Goal: Complete application form

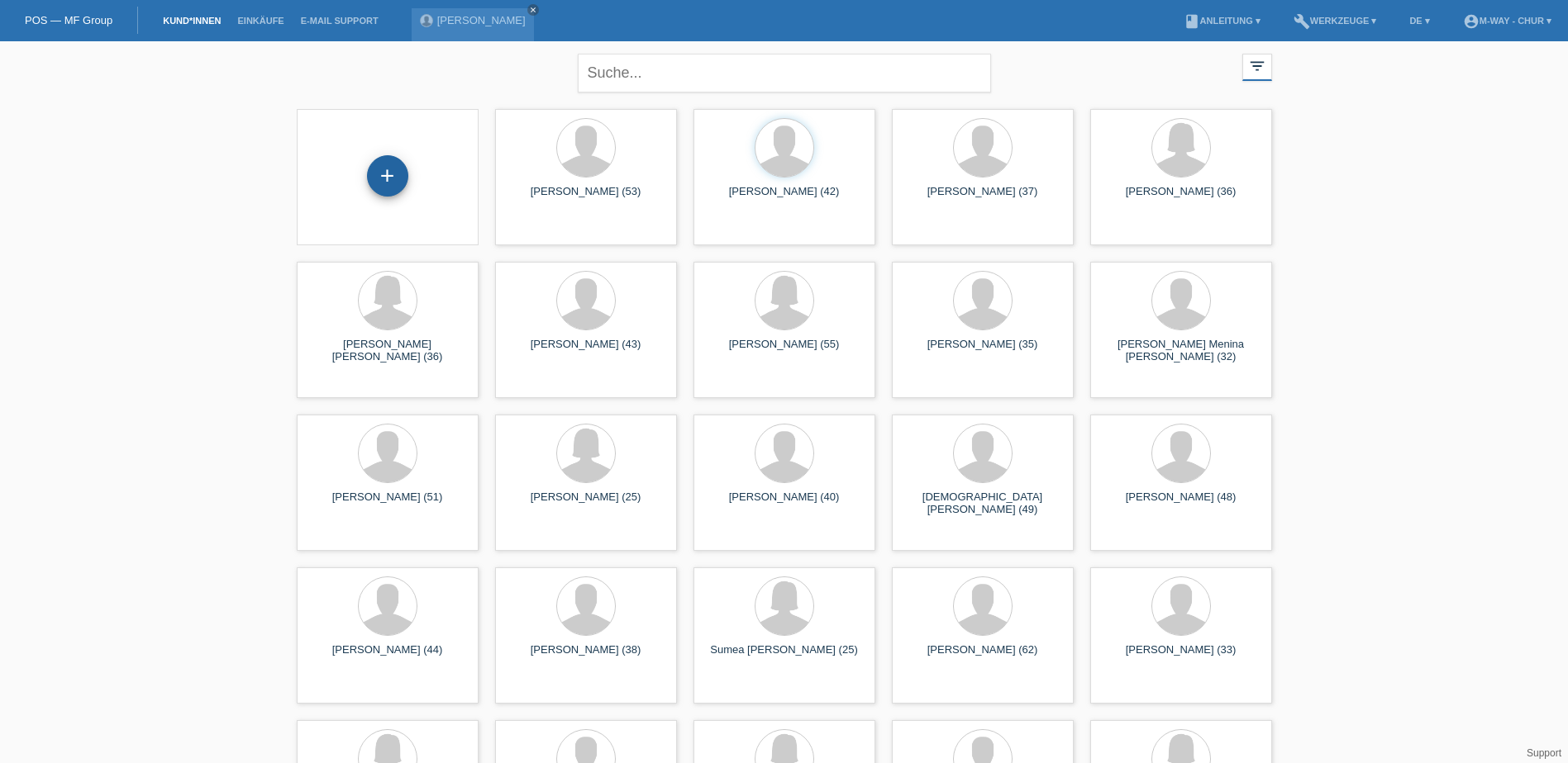
click at [392, 167] on div "+" at bounding box center [387, 175] width 41 height 41
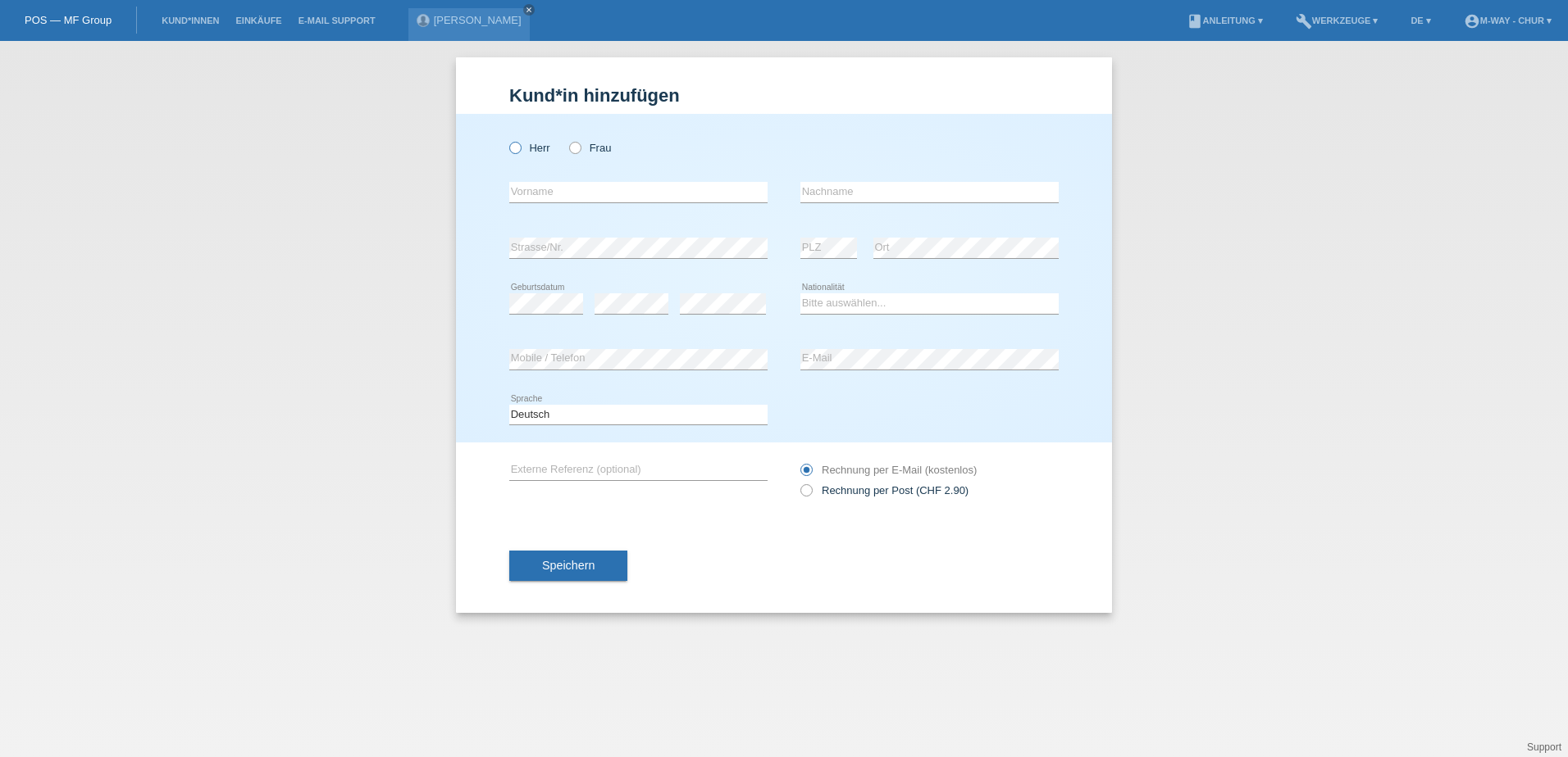
click at [507, 139] on icon at bounding box center [507, 139] width 0 height 0
click at [509, 147] on input "Herr" at bounding box center [515, 147] width 11 height 11
radio input "true"
click at [664, 196] on input "text" at bounding box center [638, 192] width 258 height 21
type input "D"
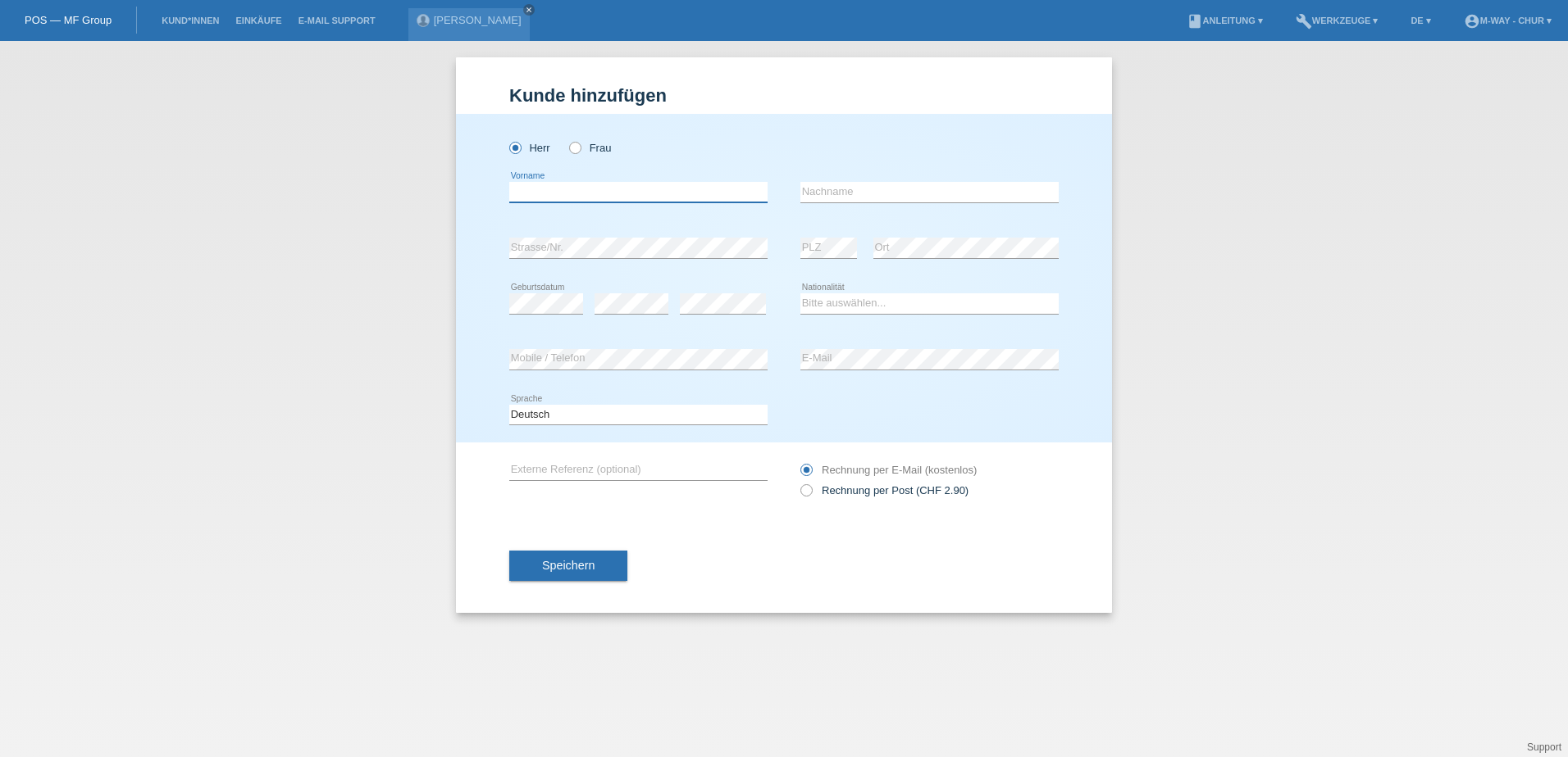
click at [664, 196] on input "text" at bounding box center [638, 192] width 258 height 21
type input "[PERSON_NAME]"
type input "De Rocker"
click at [870, 300] on select "Bitte auswählen... Schweiz Deutschland Liechtenstein Österreich ------------ Af…" at bounding box center [928, 303] width 258 height 20
select select "BE"
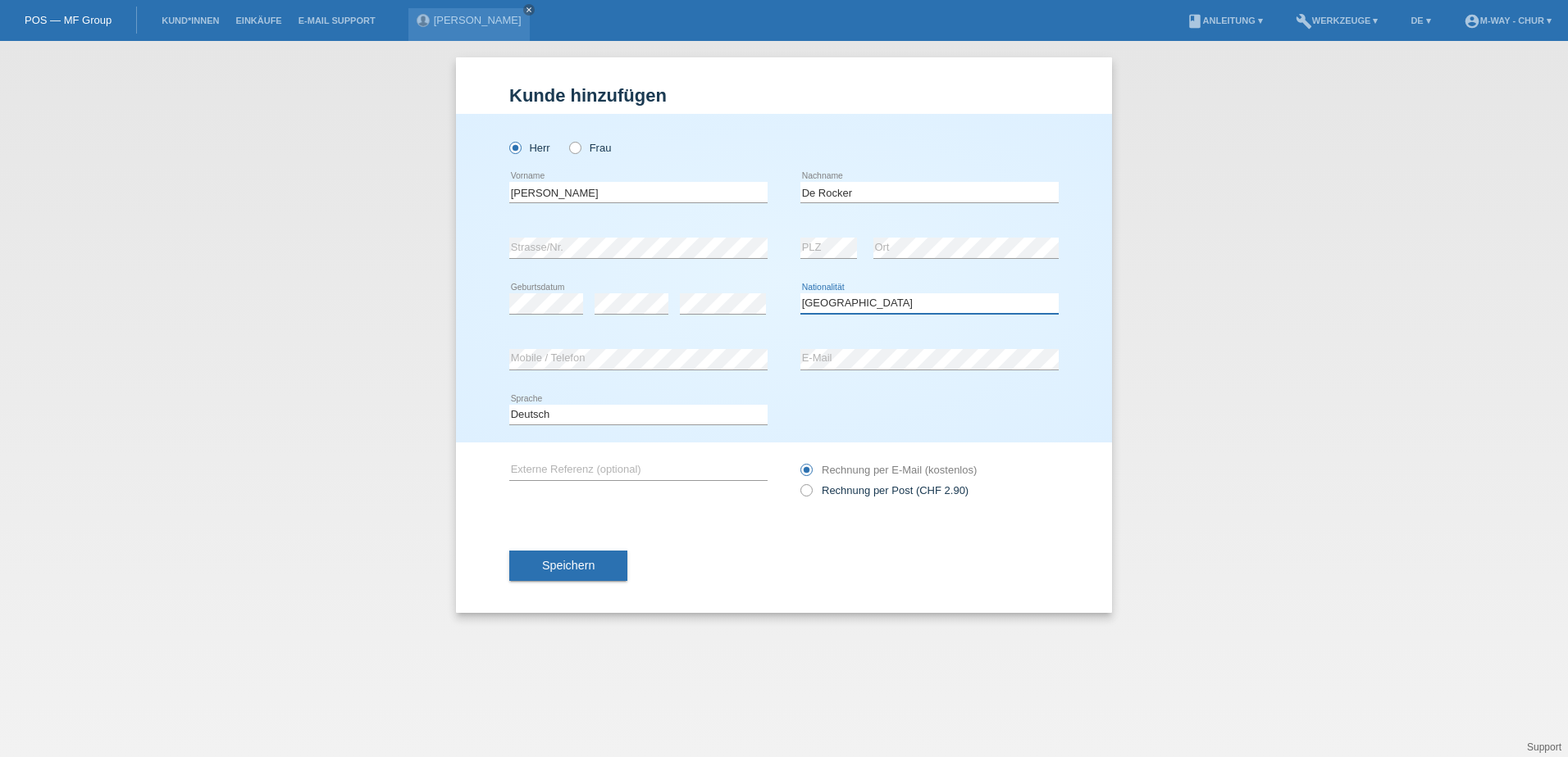
click at [800, 293] on select "Bitte auswählen... Schweiz Deutschland Liechtenstein Österreich ------------ Af…" at bounding box center [928, 303] width 258 height 20
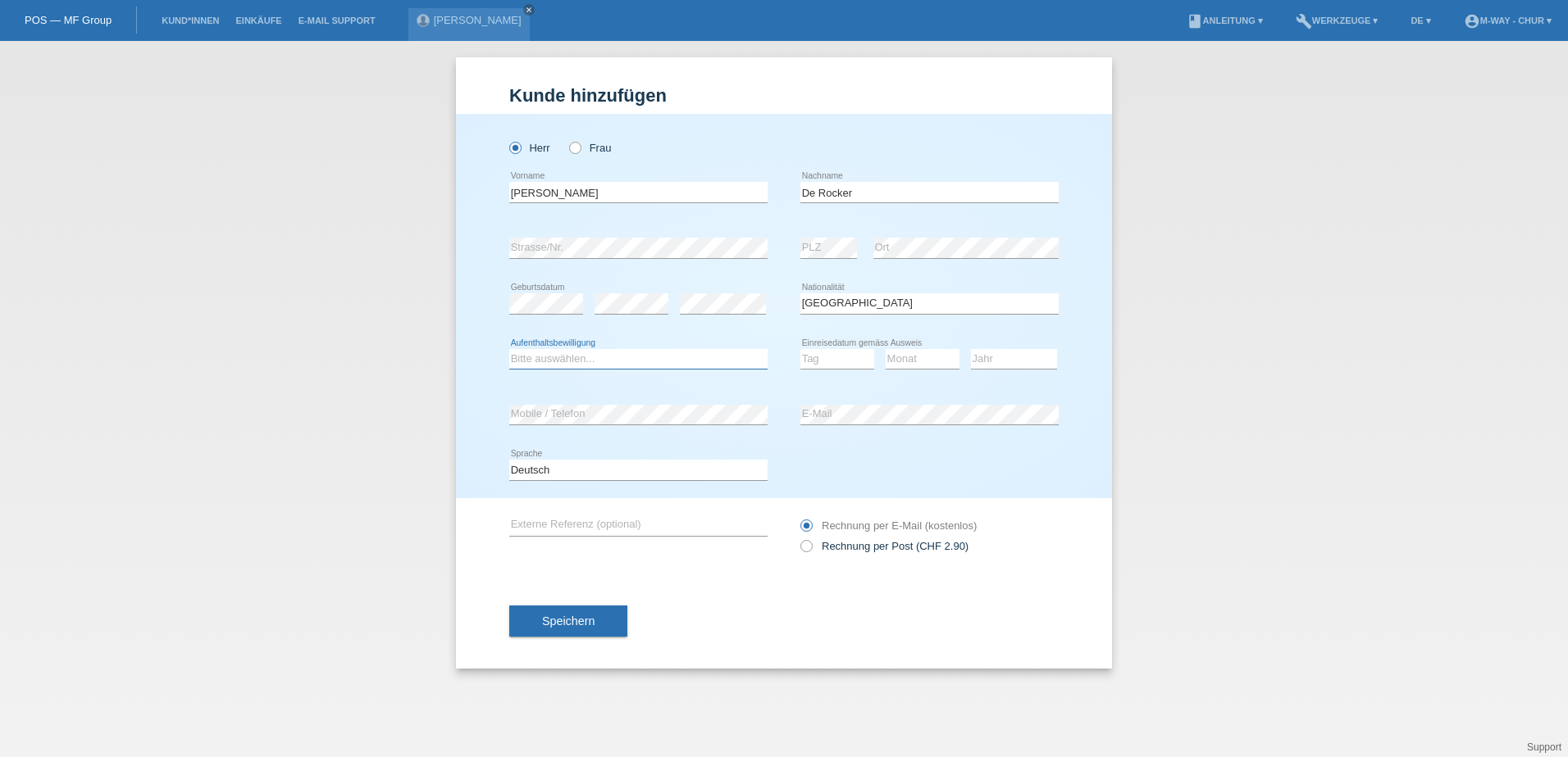
click at [632, 355] on select "Bitte auswählen... C B B - Flüchtlingsstatus Andere" at bounding box center [638, 359] width 258 height 20
select select "B"
click at [509, 349] on select "Bitte auswählen... C B B - Flüchtlingsstatus Andere" at bounding box center [638, 359] width 258 height 20
click at [834, 355] on select "Tag 01 02 03 04 05 06 07 08 09 10 11" at bounding box center [837, 359] width 74 height 20
select select "07"
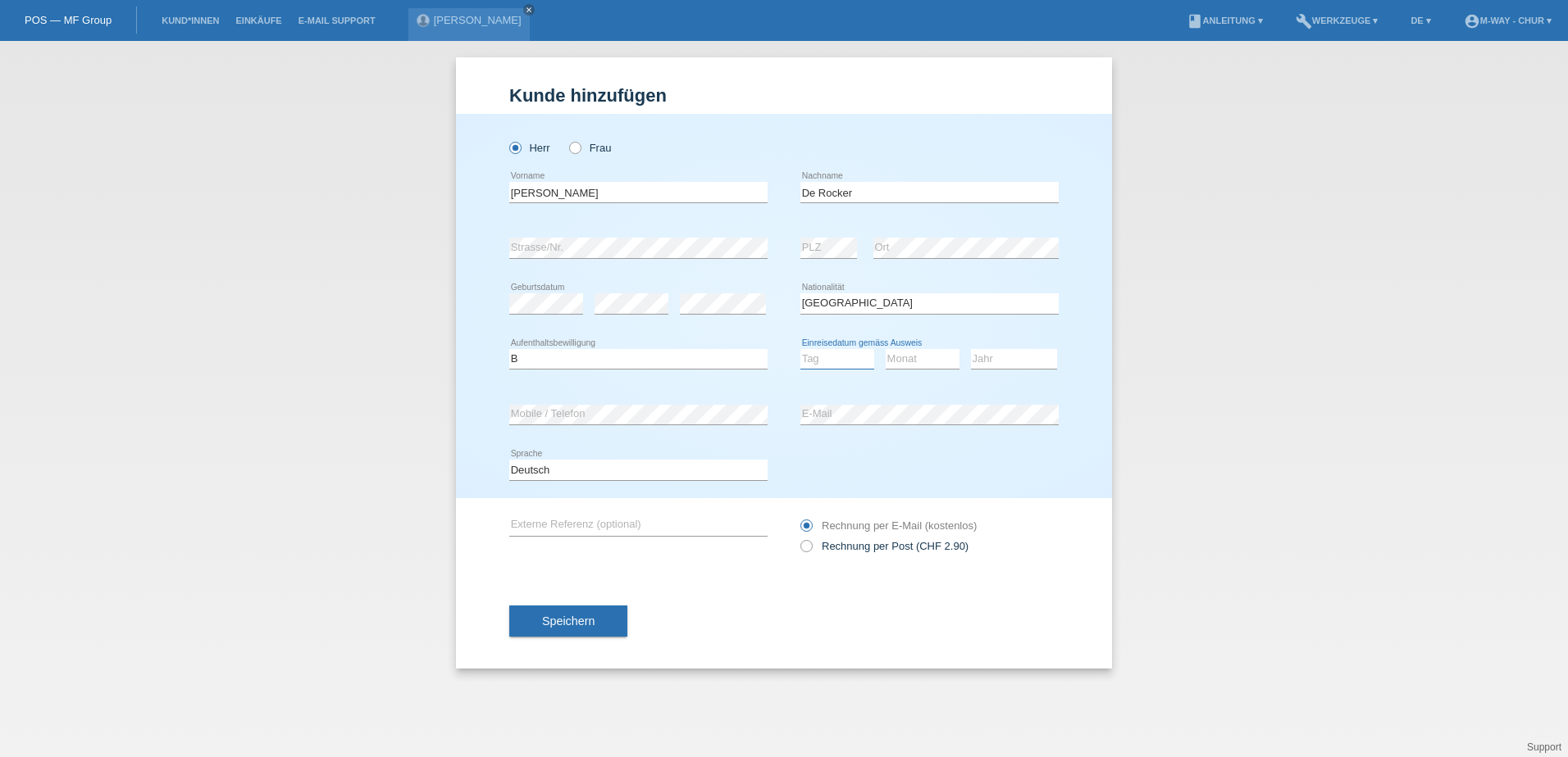
click at [800, 349] on select "Tag 01 02 03 04 05 06 07 08 09 10 11" at bounding box center [837, 359] width 74 height 20
click at [915, 355] on select "Monat 01 02 03 04 05 06 07 08 09 10 11" at bounding box center [923, 359] width 74 height 20
select select "10"
click at [886, 349] on select "Monat 01 02 03 04 05 06 07 08 09 10 11" at bounding box center [923, 359] width 74 height 20
click at [975, 357] on select "Jahr 2025 2024 2023 2022 2021 2020 2019 2018 2017 2016 2015 2014 2013 2012 2011…" at bounding box center [1013, 359] width 86 height 20
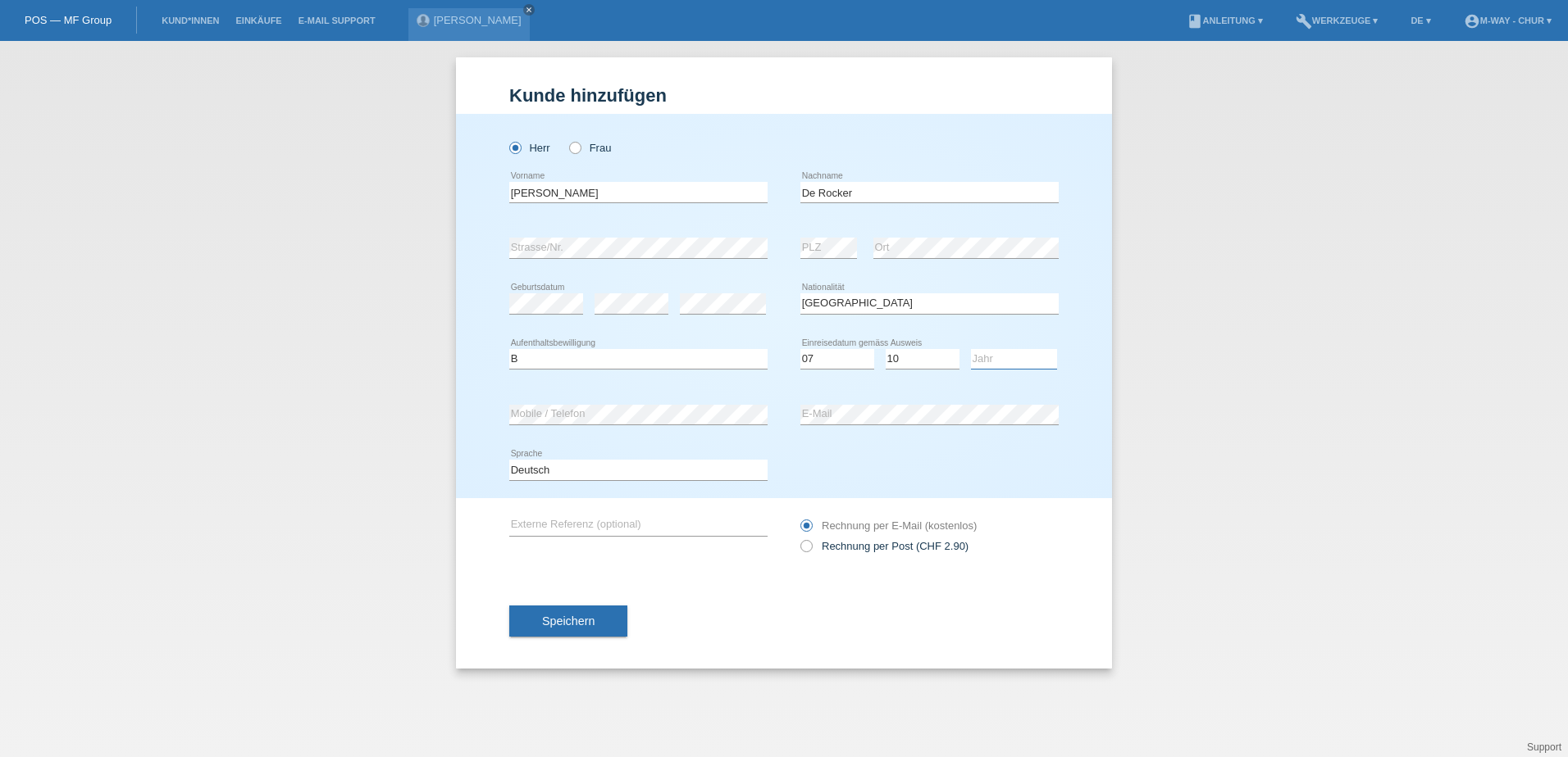
select select "2019"
click at [971, 349] on select "Jahr 2025 2024 2023 2022 2021 2020 2019 2018 2017 2016 2015 2014 2013 2012 2011…" at bounding box center [1013, 359] width 86 height 20
click at [609, 614] on button "Speichern" at bounding box center [568, 621] width 118 height 31
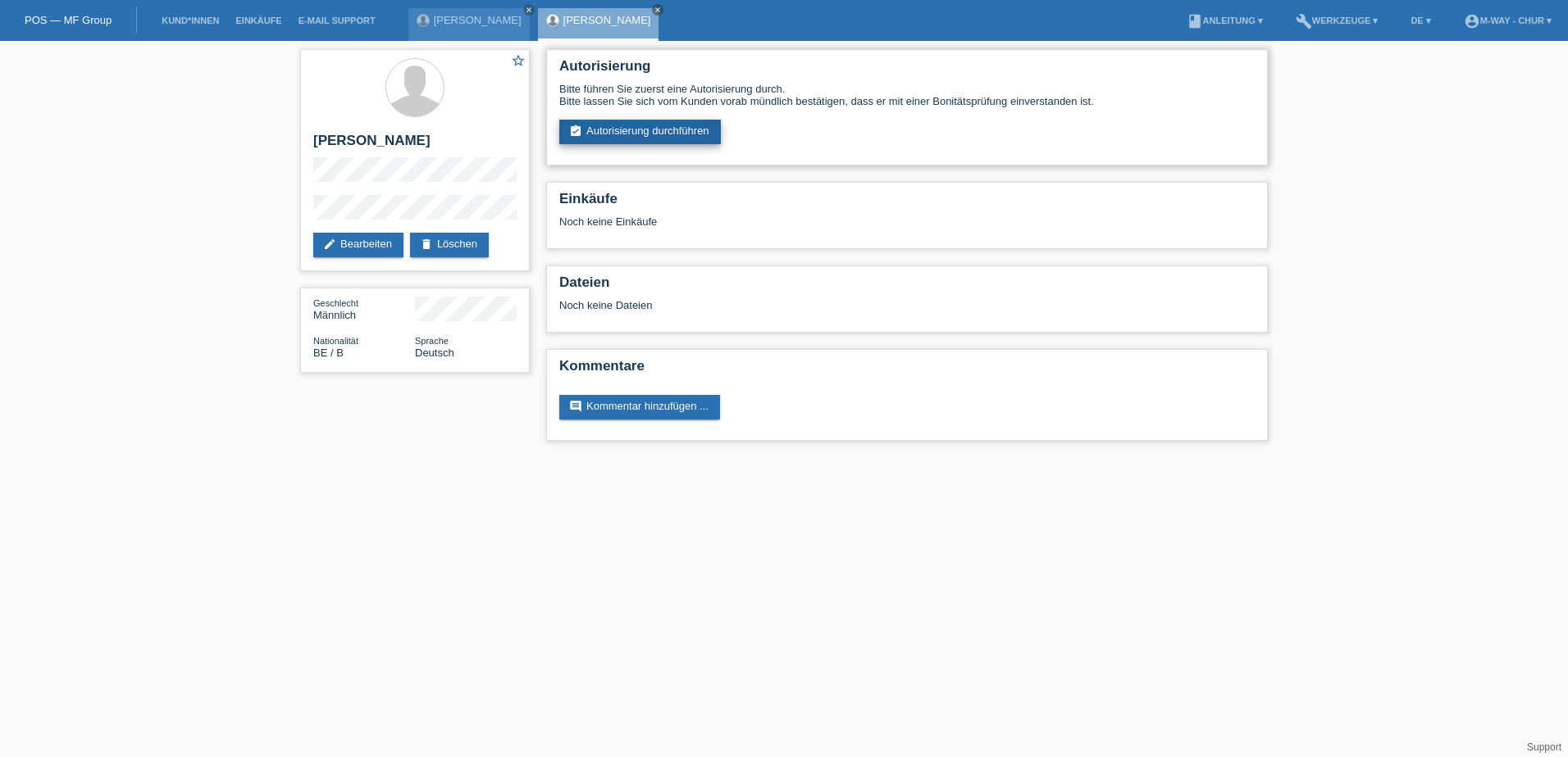
click at [699, 123] on link "assignment_turned_in Autorisierung durchführen" at bounding box center [640, 131] width 162 height 24
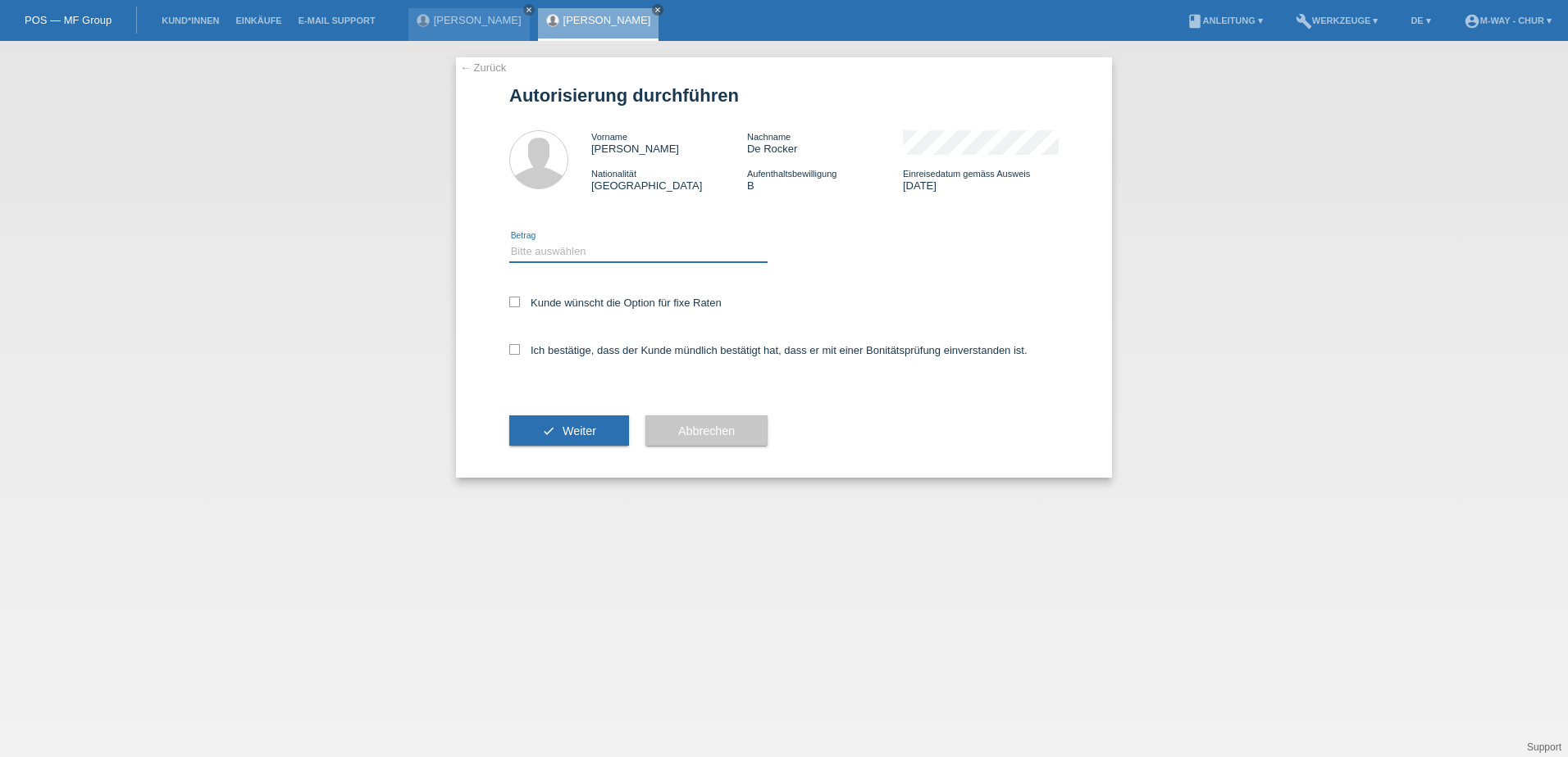
click at [540, 245] on select "Bitte auswählen CHF 1.00 - CHF 499.00 CHF 500.00 - CHF 1'999.00 CHF 2'000.00 - …" at bounding box center [638, 251] width 258 height 20
select select "3"
click at [509, 241] on select "Bitte auswählen CHF 1.00 - CHF 499.00 CHF 500.00 - CHF 1'999.00 CHF 2'000.00 - …" at bounding box center [638, 251] width 258 height 20
click at [512, 303] on icon at bounding box center [515, 302] width 11 height 11
click at [512, 303] on input "Kunde wünscht die Option für fixe Raten" at bounding box center [515, 302] width 11 height 11
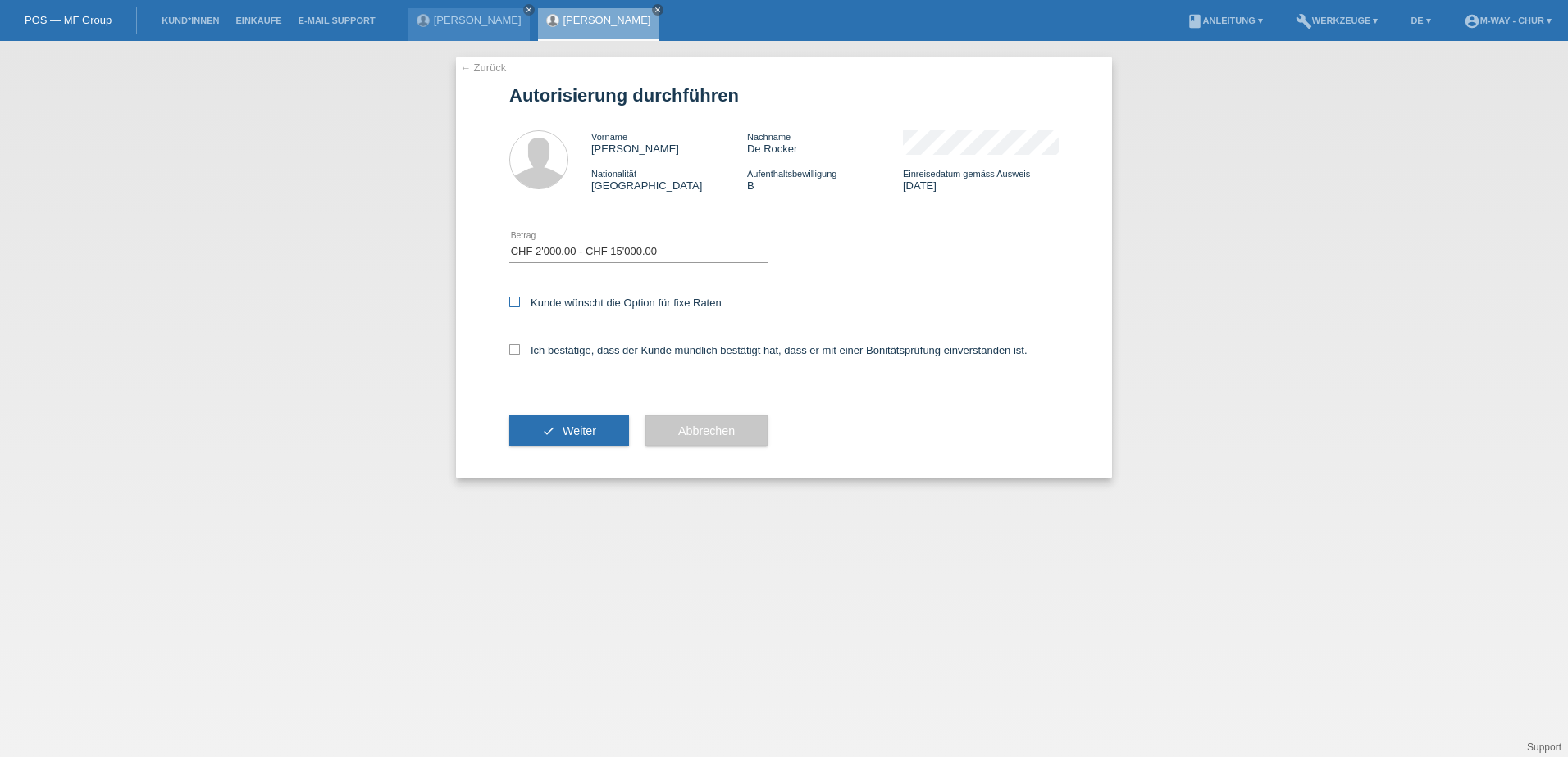
checkbox input "true"
click at [514, 348] on icon at bounding box center [515, 350] width 11 height 11
click at [514, 348] on input "Ich bestätige, dass der Kunde mündlich bestätigt hat, dass er mit einer Bonität…" at bounding box center [515, 350] width 11 height 11
checkbox input "true"
click at [546, 440] on button "check Weiter" at bounding box center [569, 431] width 119 height 31
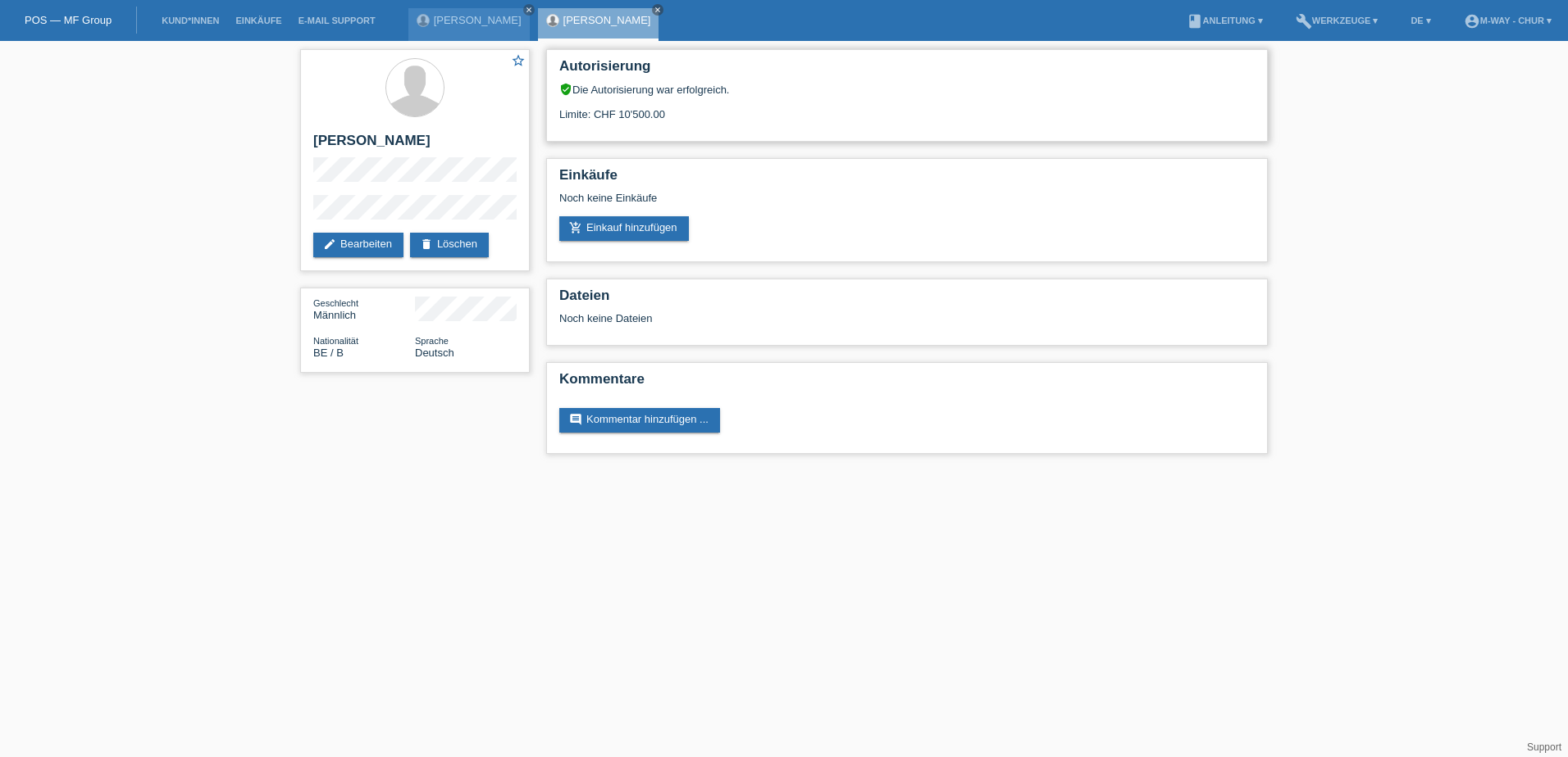
drag, startPoint x: 614, startPoint y: 112, endPoint x: 715, endPoint y: 109, distance: 101.0
click at [715, 109] on div "Limite: CHF 10'500.00" at bounding box center [907, 108] width 695 height 24
drag, startPoint x: 715, startPoint y: 109, endPoint x: 939, endPoint y: 118, distance: 224.2
click at [939, 118] on div "Limite: CHF 10'500.00" at bounding box center [907, 108] width 695 height 24
